Goal: Task Accomplishment & Management: Manage account settings

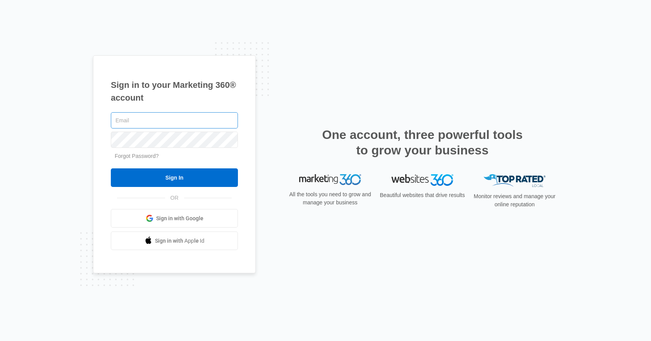
click at [136, 119] on input "text" at bounding box center [174, 120] width 127 height 16
type input "[PERSON_NAME][EMAIL_ADDRESS][DOMAIN_NAME]"
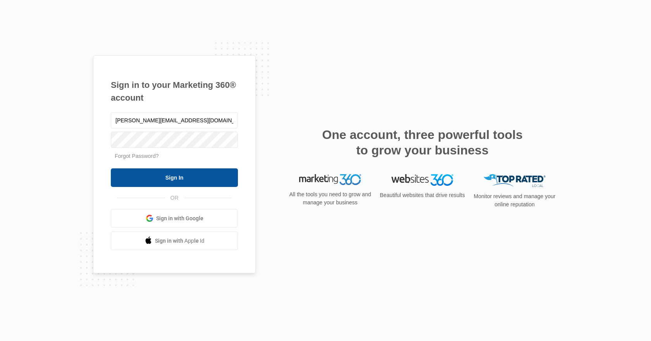
click at [191, 180] on input "Sign In" at bounding box center [174, 178] width 127 height 19
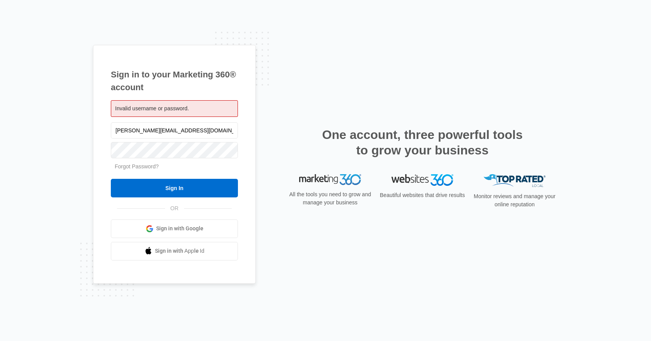
click at [185, 228] on span "Sign in with Google" at bounding box center [179, 229] width 47 height 8
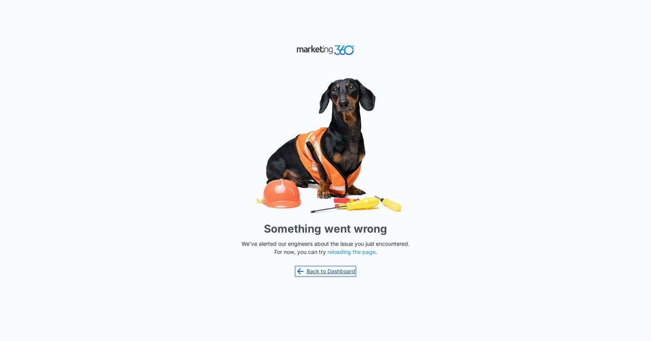
click at [337, 270] on link "Back to Dashboard" at bounding box center [326, 271] width 60 height 9
